Goal: Browse casually: Explore the website without a specific task or goal

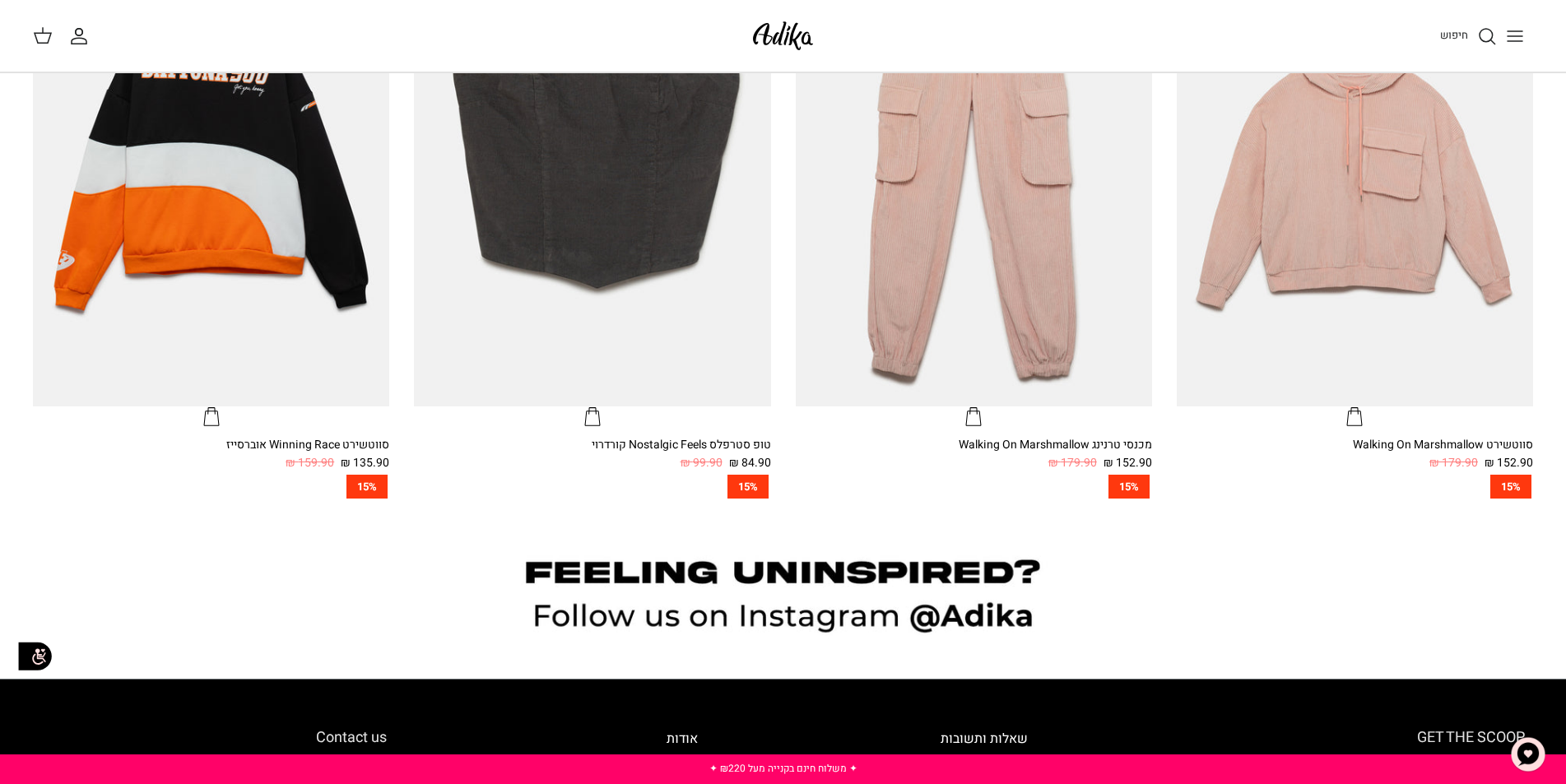
click at [1520, 41] on line "Toggle menu" at bounding box center [1514, 41] width 15 height 0
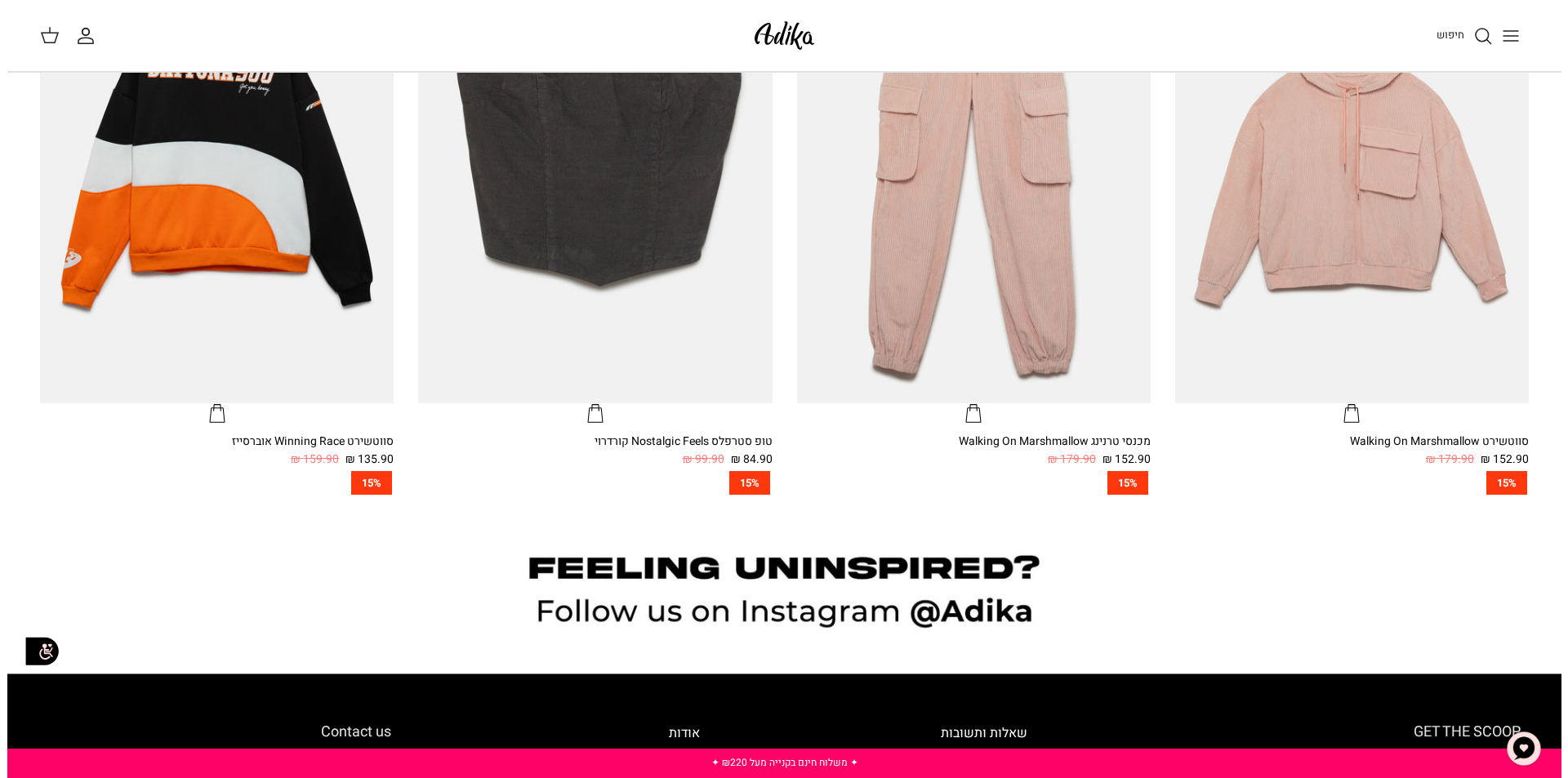
scroll to position [1392, 0]
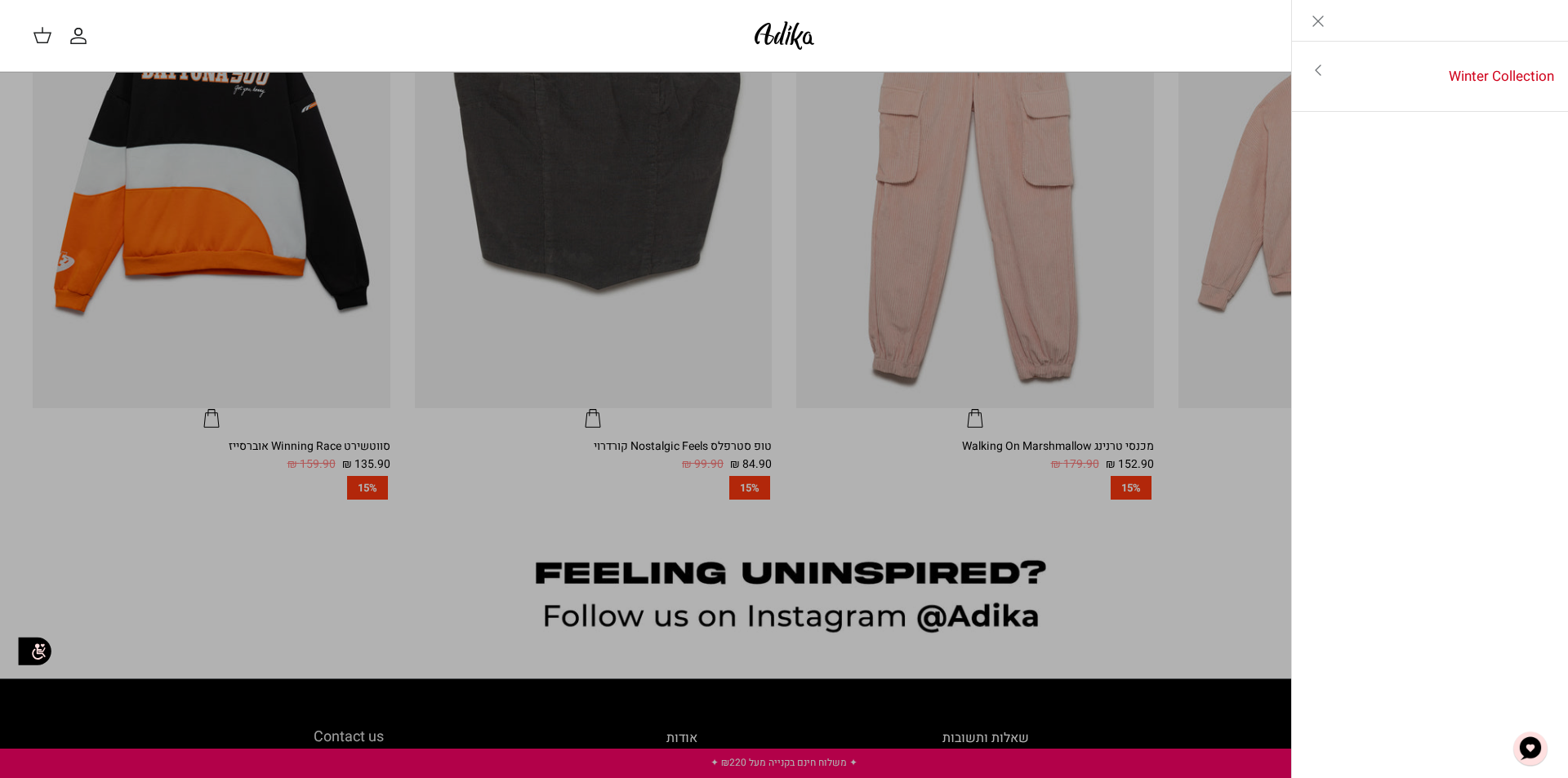
click at [1316, 72] on icon "Toggle menu" at bounding box center [1318, 69] width 20 height 20
click at [1316, 72] on link "לכל הפריטים" at bounding box center [1431, 72] width 261 height 41
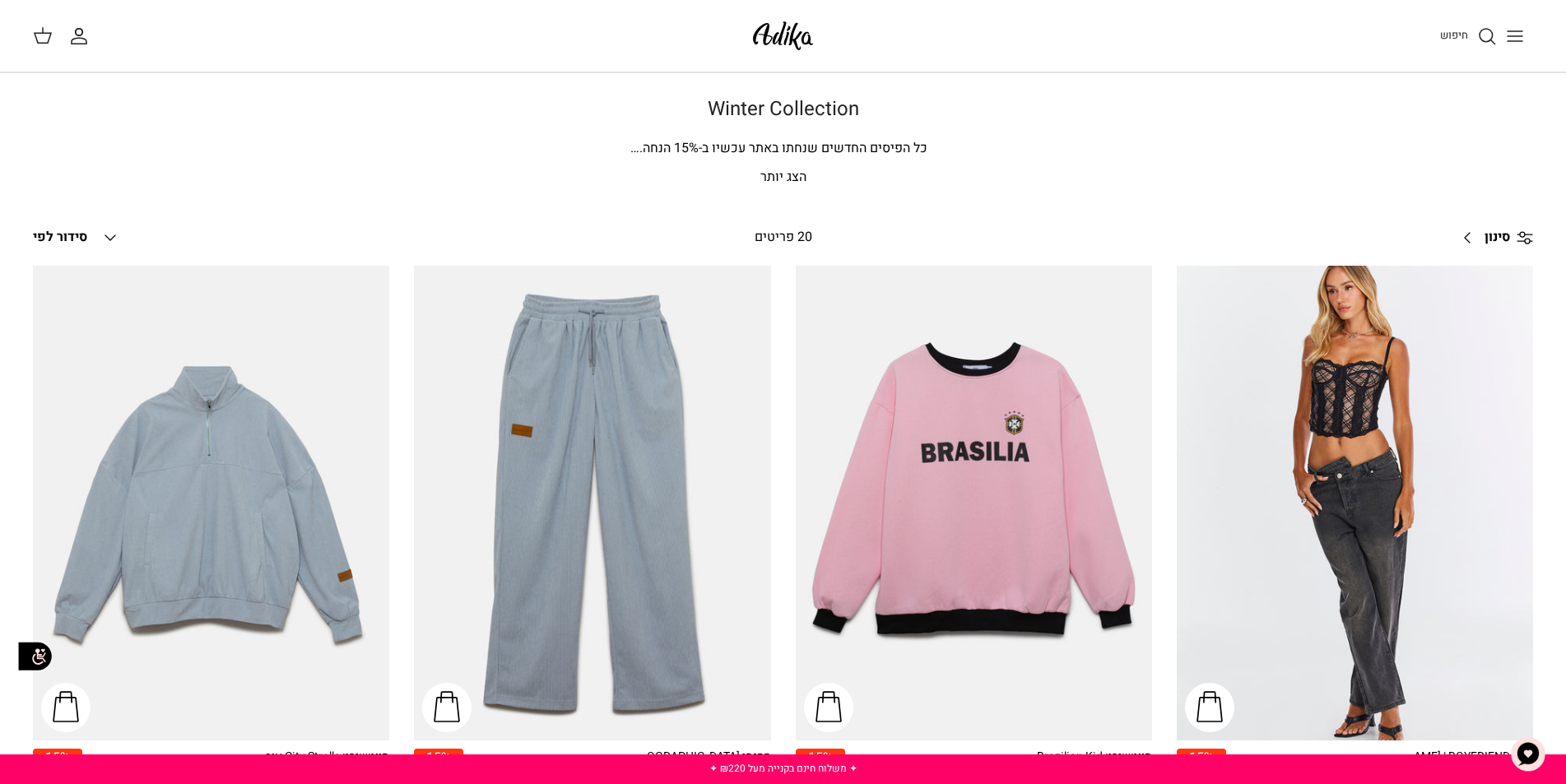
click at [777, 175] on p "הצג יותר" at bounding box center [783, 177] width 1152 height 22
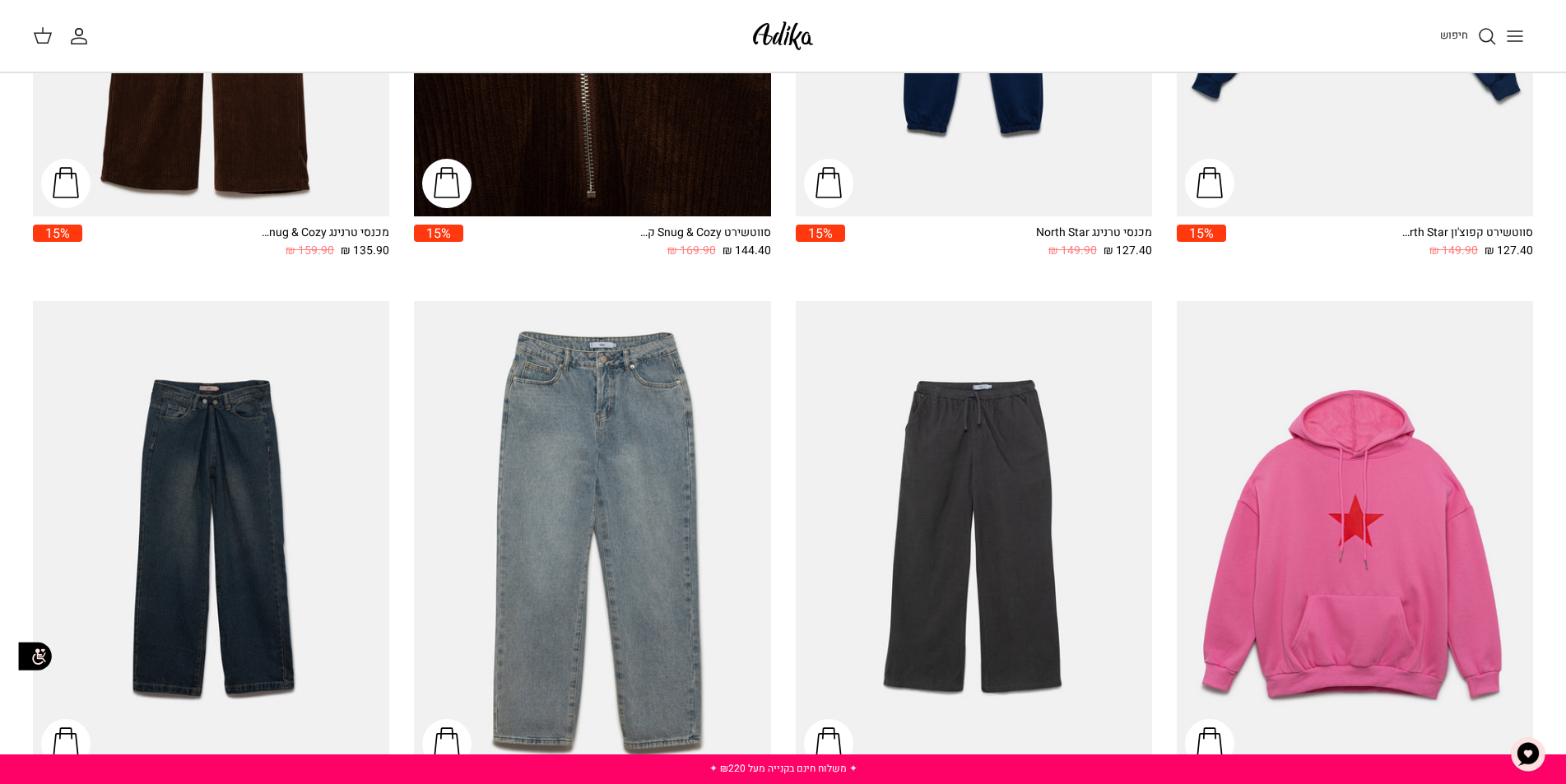
scroll to position [1420, 0]
